Goal: Book appointment/travel/reservation

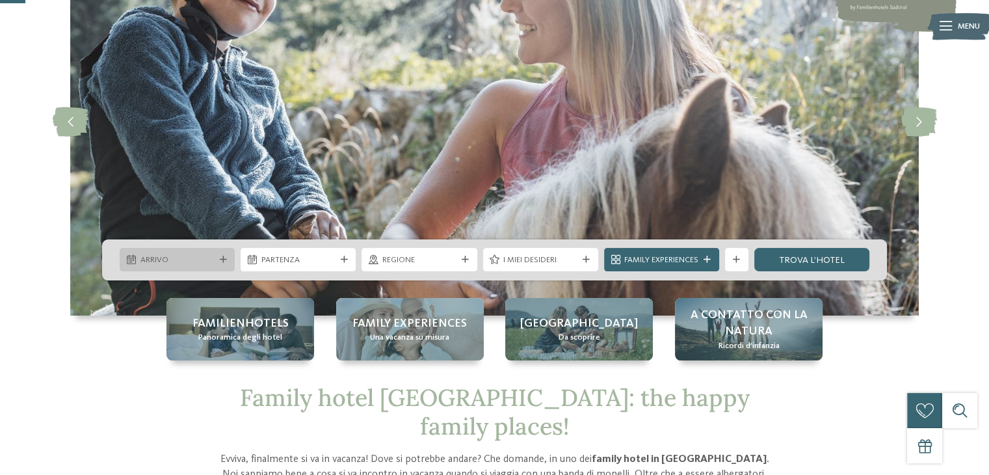
click at [220, 257] on icon at bounding box center [223, 259] width 7 height 7
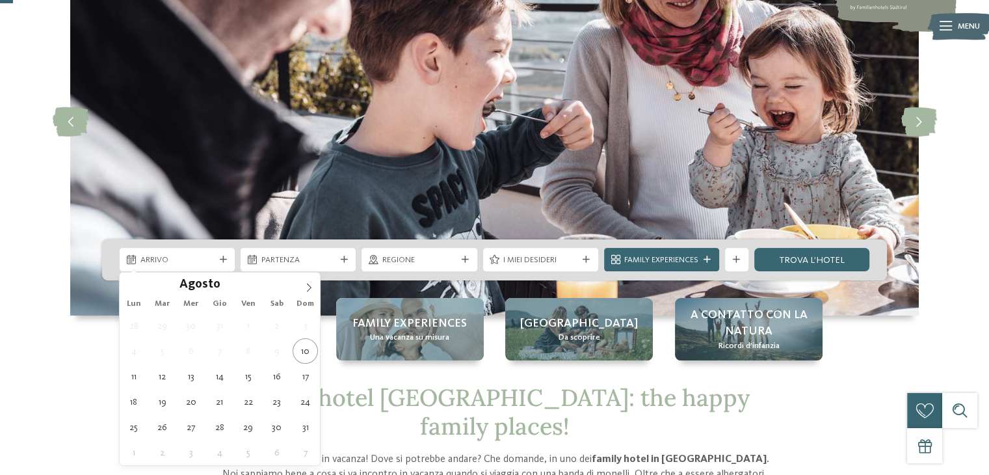
scroll to position [65, 0]
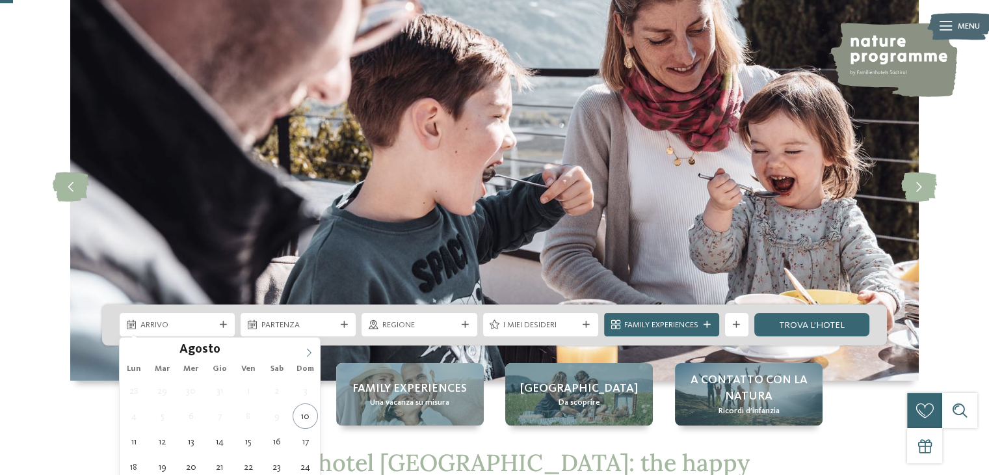
click at [308, 350] on icon at bounding box center [308, 352] width 9 height 9
click at [309, 350] on icon at bounding box center [308, 352] width 9 height 9
click at [309, 349] on icon at bounding box center [308, 352] width 9 height 9
type input "****"
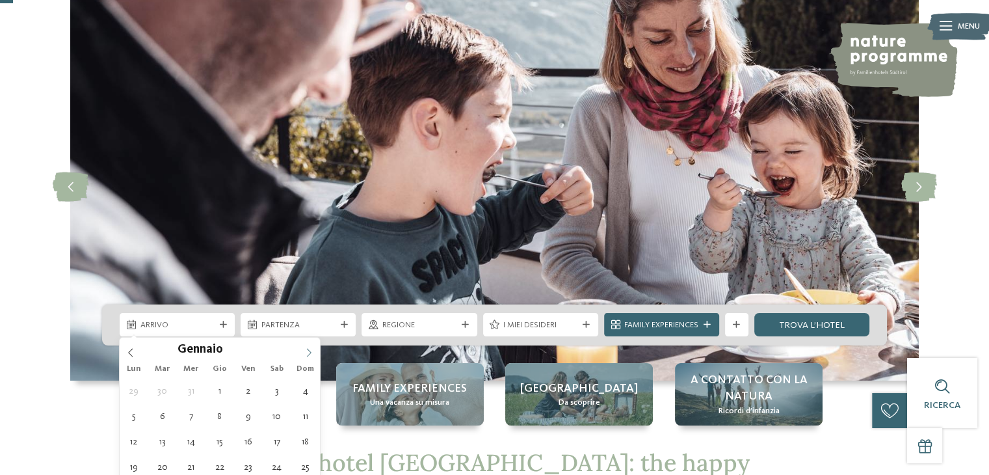
click at [309, 349] on icon at bounding box center [309, 352] width 5 height 8
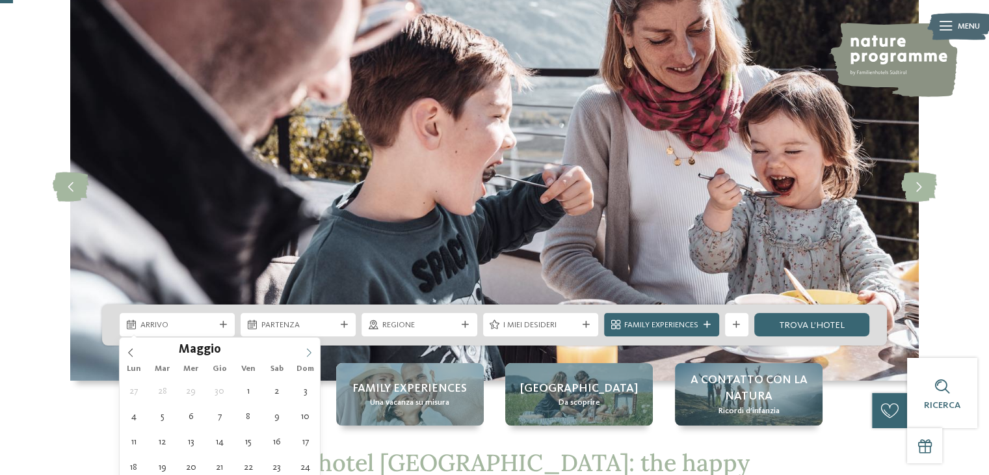
click at [309, 349] on icon at bounding box center [309, 352] width 5 height 8
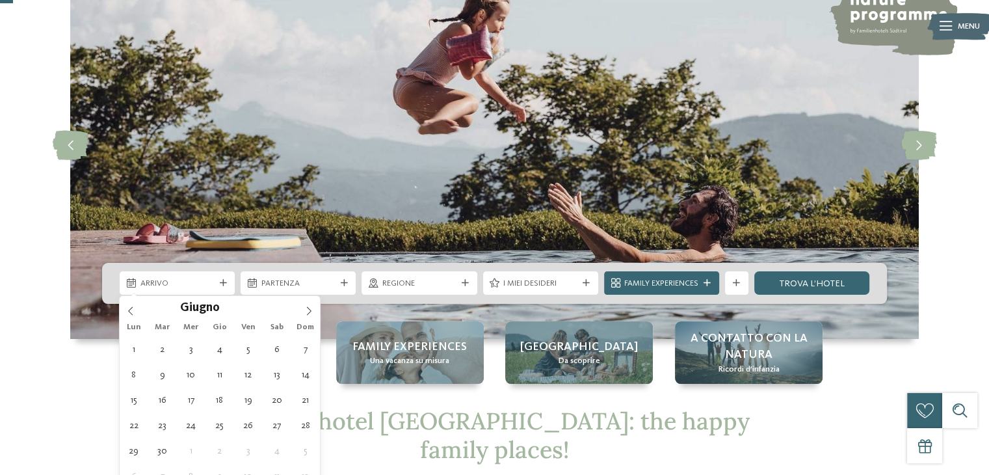
scroll to position [130, 0]
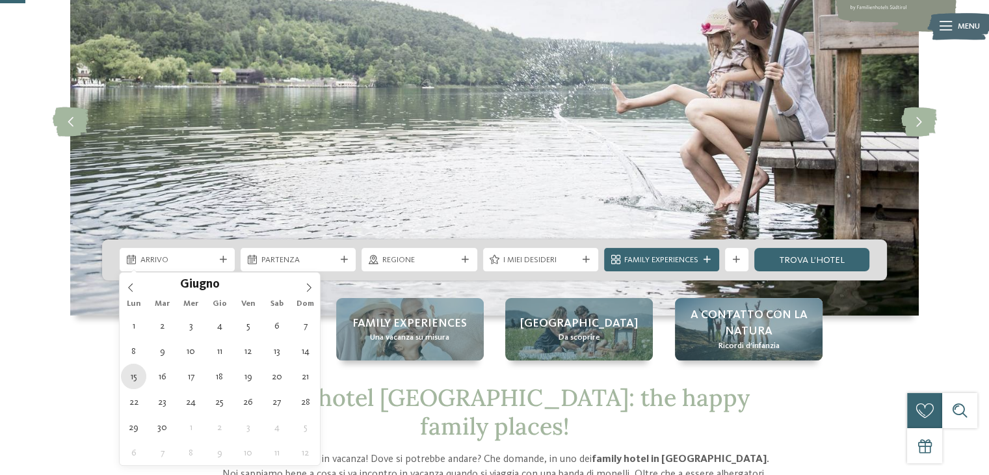
type div "[DATE]"
type input "****"
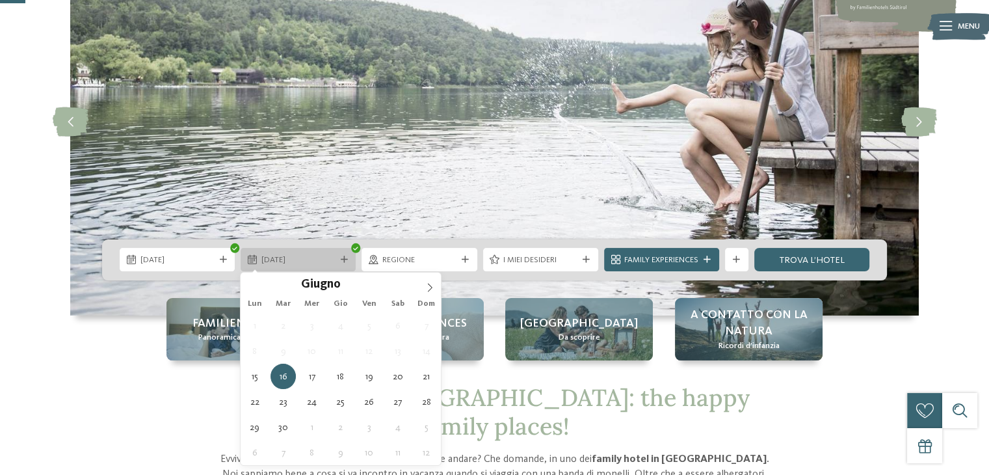
click at [346, 256] on icon at bounding box center [344, 259] width 7 height 7
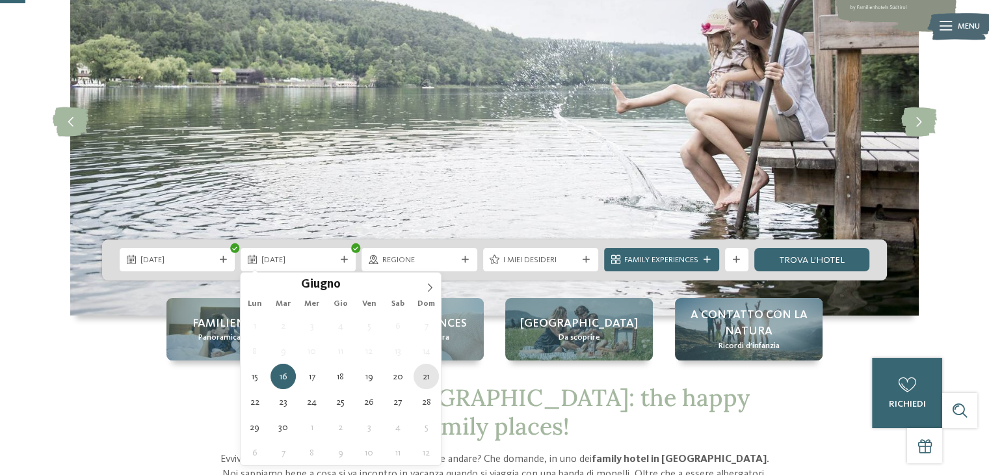
type div "[DATE]"
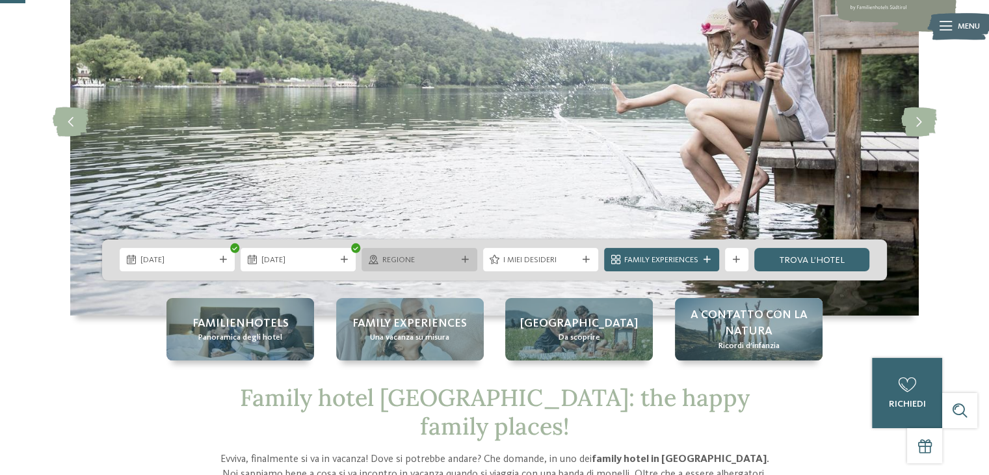
click at [464, 257] on icon at bounding box center [465, 259] width 7 height 7
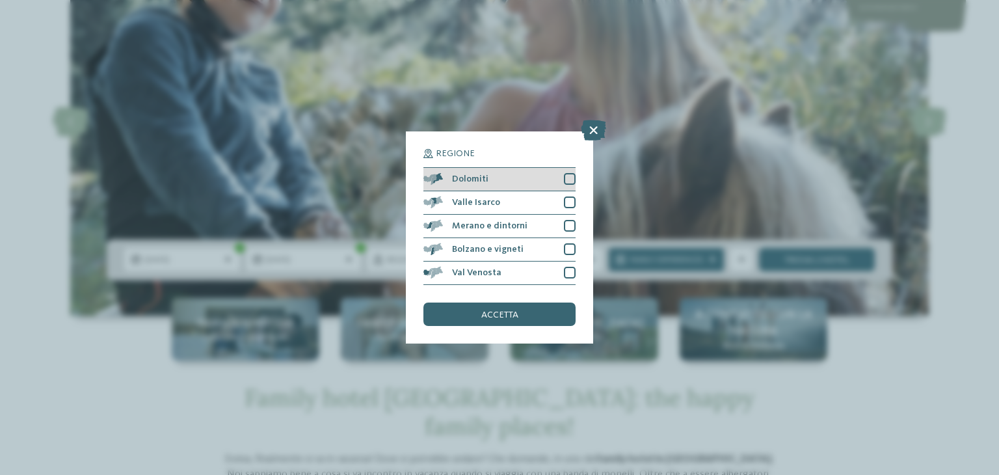
click at [573, 179] on div at bounding box center [570, 179] width 12 height 12
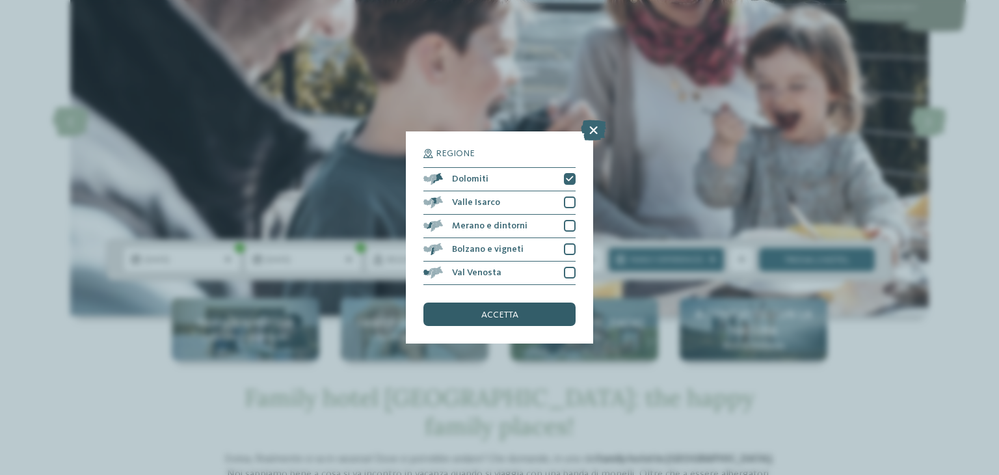
click at [499, 313] on span "accetta" at bounding box center [499, 314] width 37 height 9
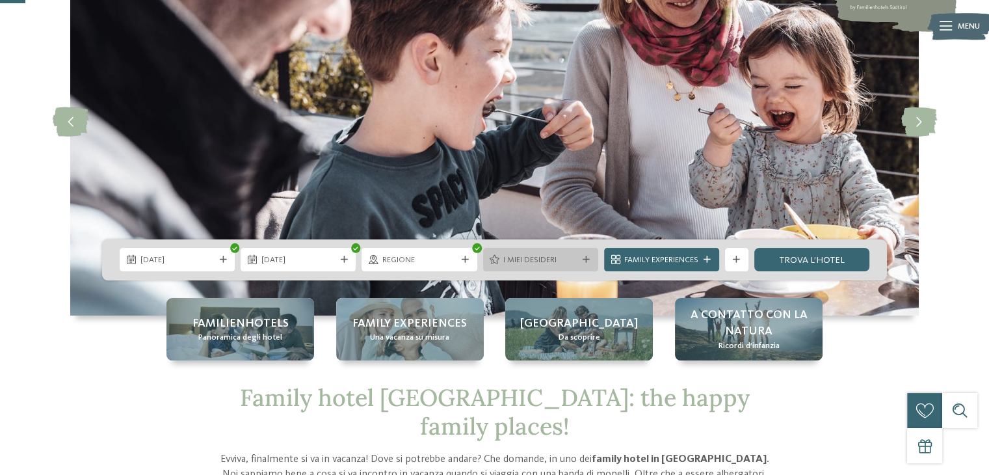
click at [585, 261] on icon at bounding box center [586, 259] width 7 height 7
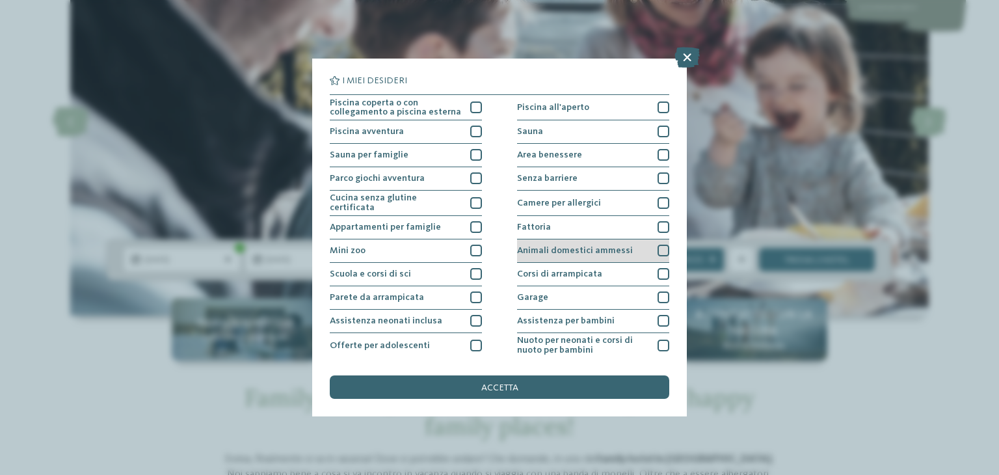
click at [657, 248] on div at bounding box center [663, 250] width 12 height 12
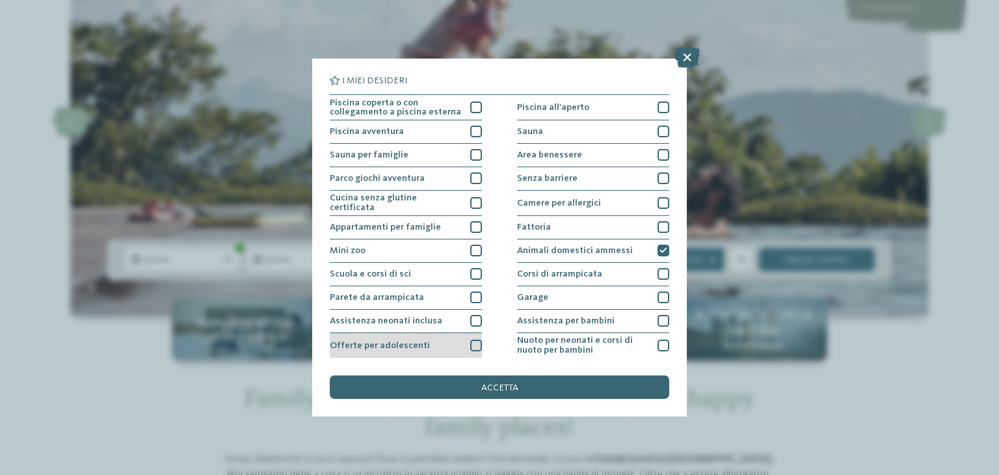
click at [470, 341] on div at bounding box center [476, 345] width 12 height 12
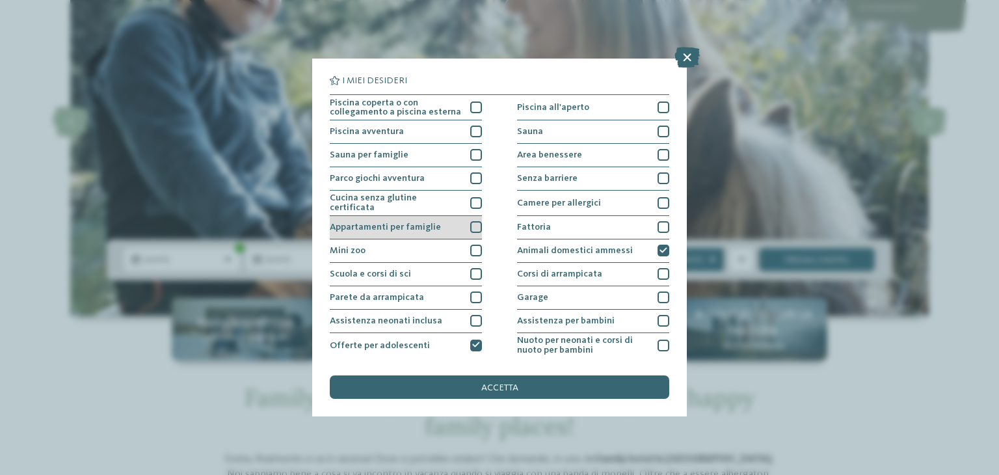
click at [471, 224] on div at bounding box center [476, 227] width 12 height 12
click at [481, 388] on span "accetta" at bounding box center [499, 387] width 37 height 9
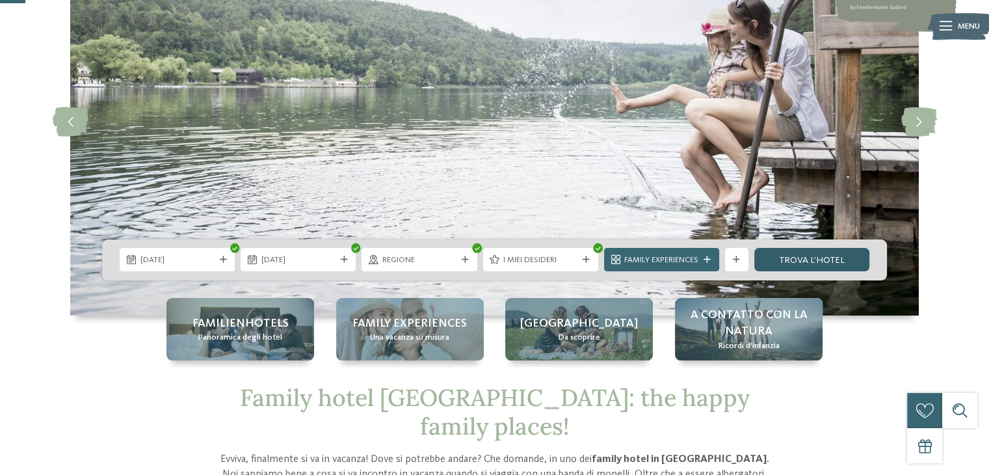
click at [799, 261] on link "trova l’hotel" at bounding box center [811, 259] width 115 height 23
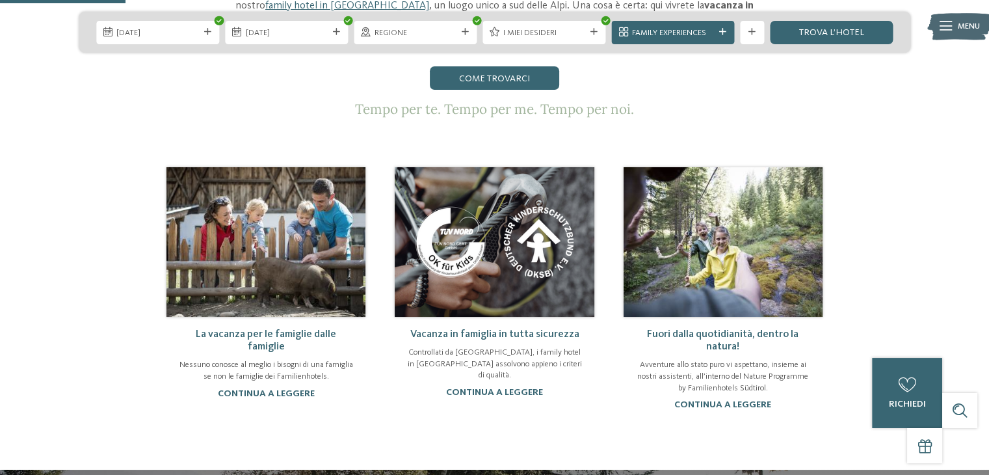
scroll to position [715, 0]
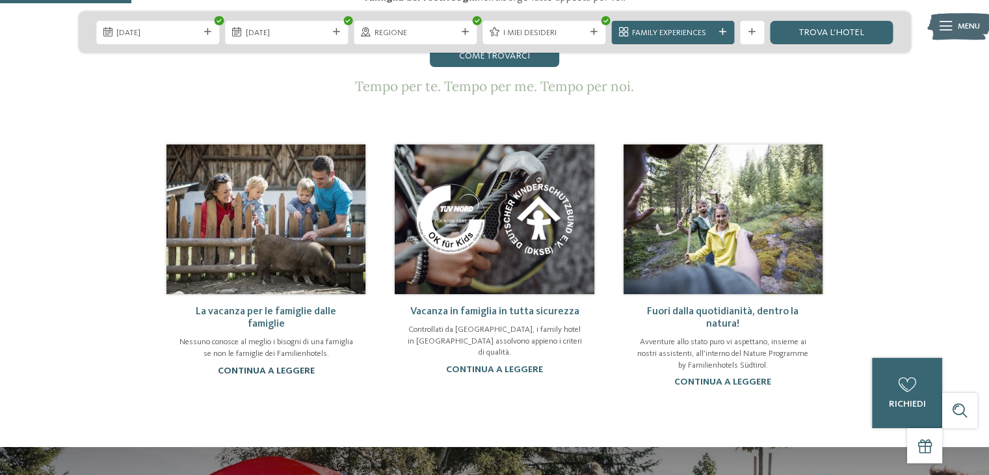
click at [263, 366] on link "continua a leggere" at bounding box center [266, 370] width 97 height 9
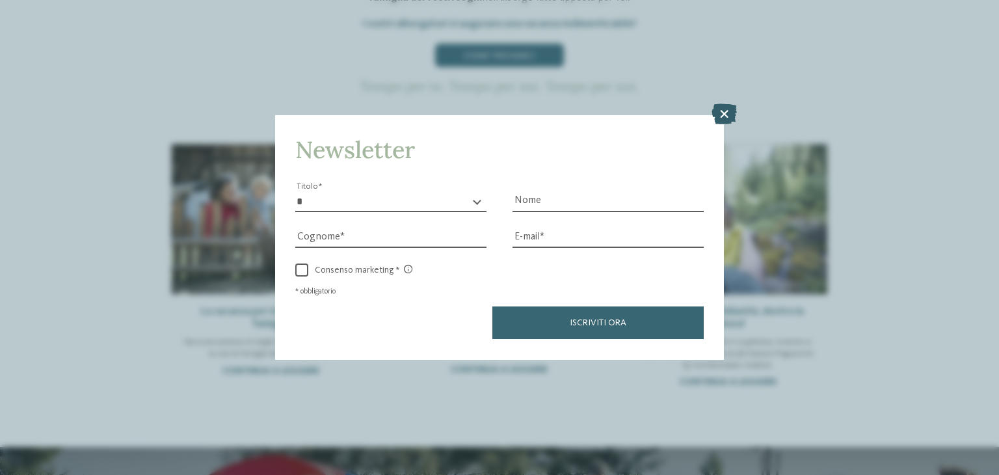
click at [720, 118] on icon at bounding box center [723, 114] width 25 height 21
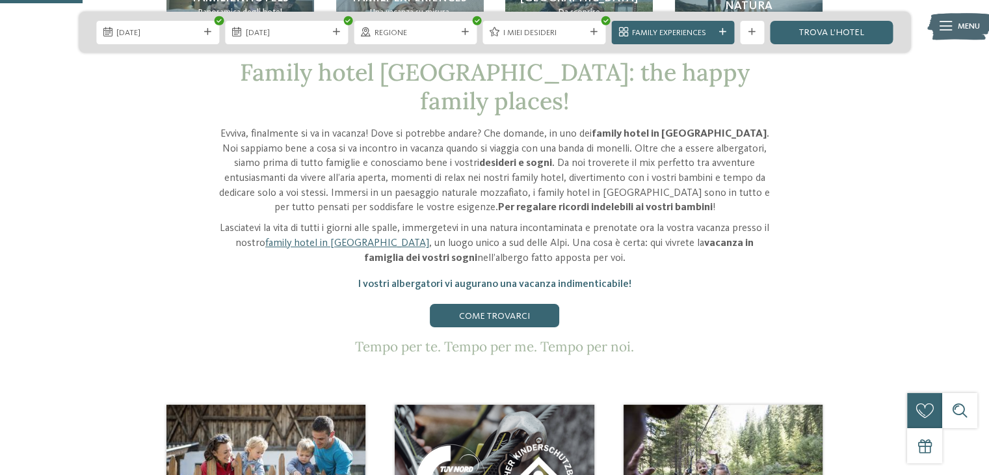
scroll to position [260, 0]
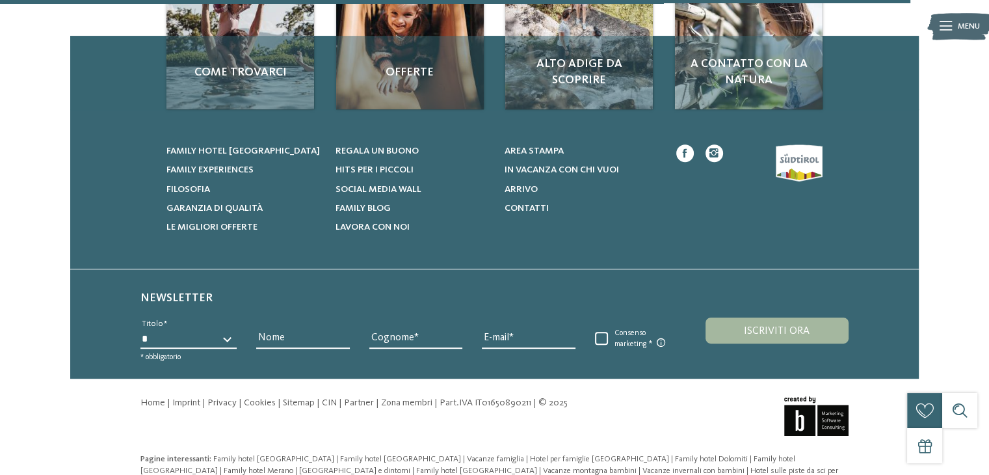
scroll to position [652, 0]
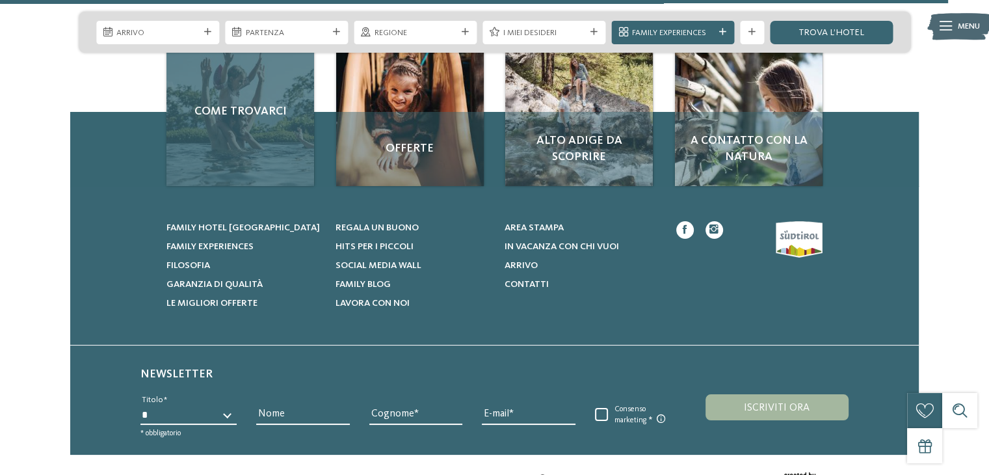
scroll to position [2199, 0]
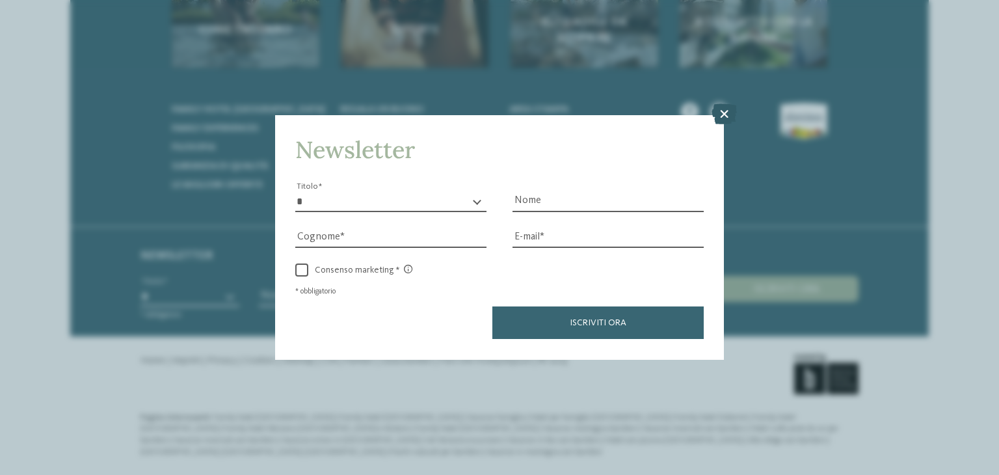
click at [724, 115] on icon at bounding box center [723, 114] width 25 height 21
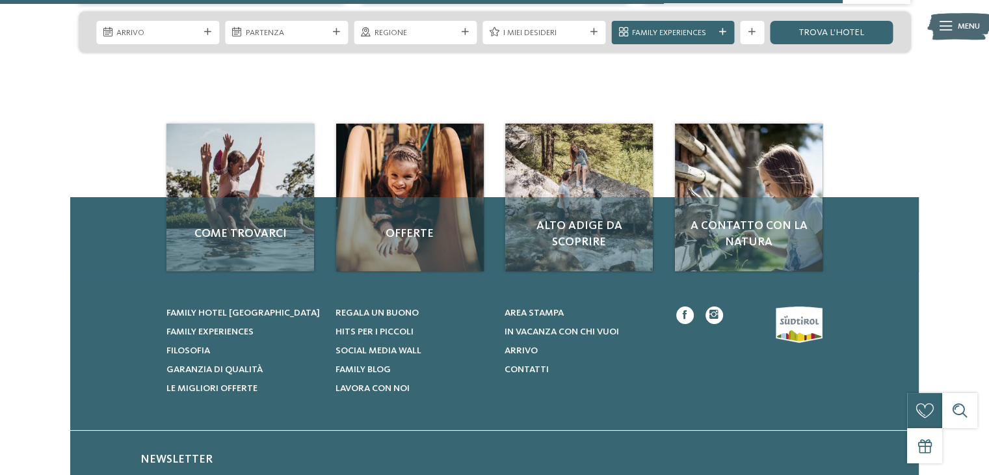
scroll to position [1874, 0]
